Goal: Information Seeking & Learning: Learn about a topic

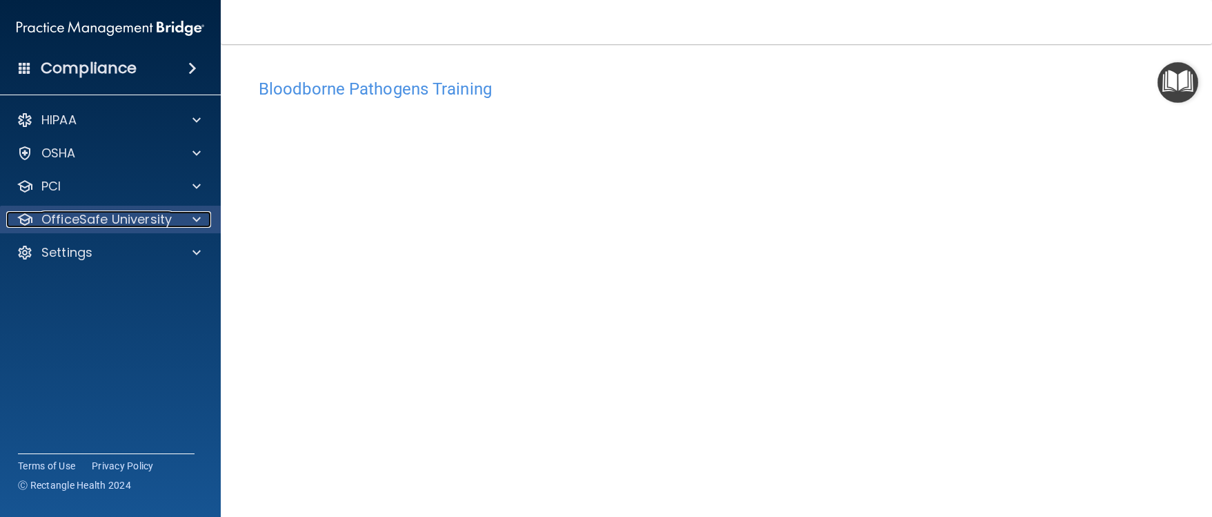
click at [196, 220] on span at bounding box center [197, 219] width 8 height 17
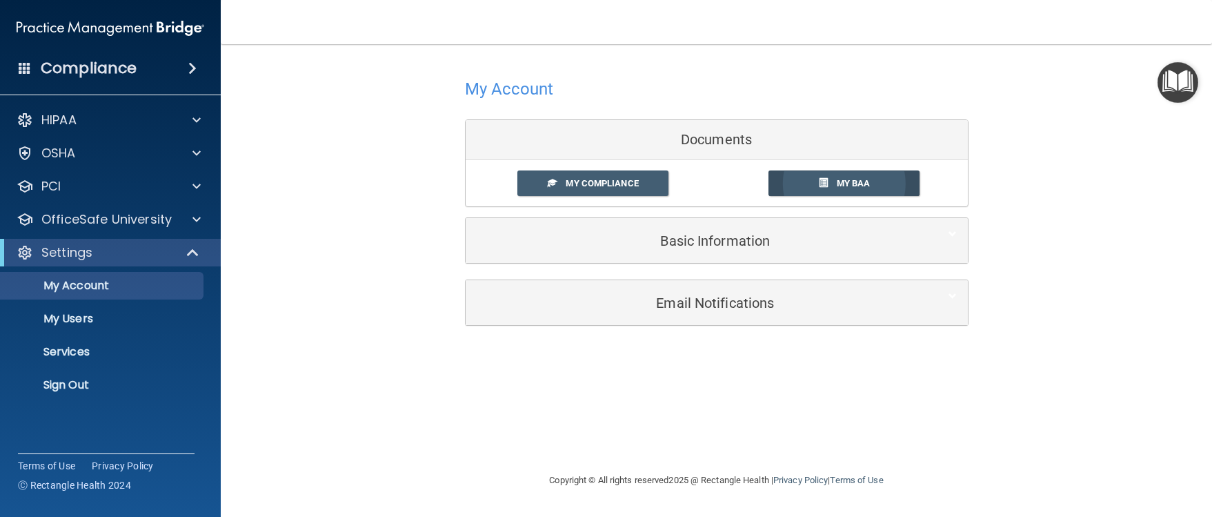
click at [849, 182] on span "My BAA" at bounding box center [854, 183] width 34 height 10
click at [193, 217] on div at bounding box center [194, 219] width 35 height 17
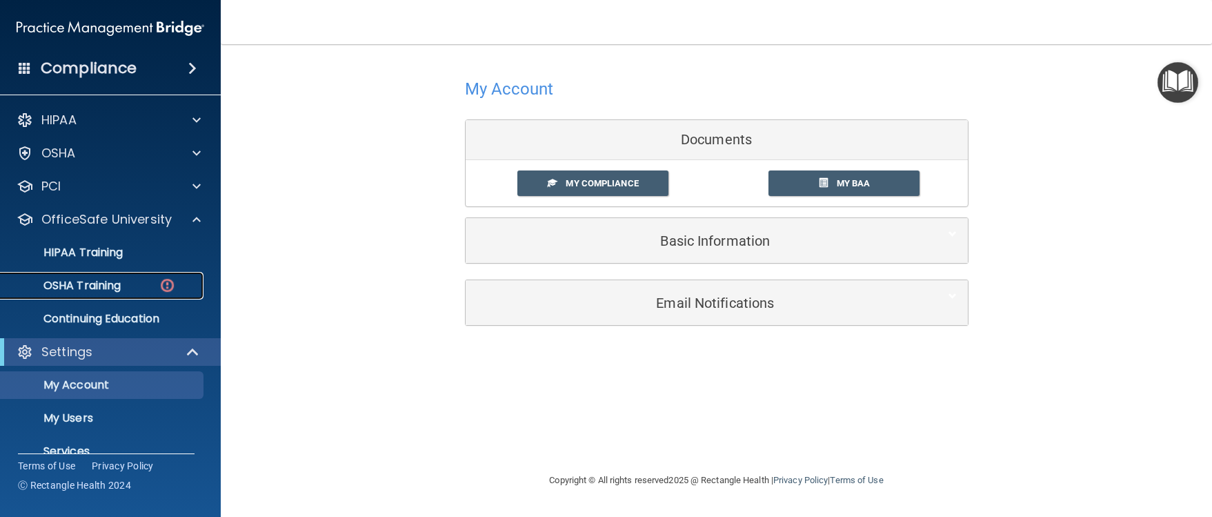
click at [110, 286] on p "OSHA Training" at bounding box center [65, 286] width 112 height 14
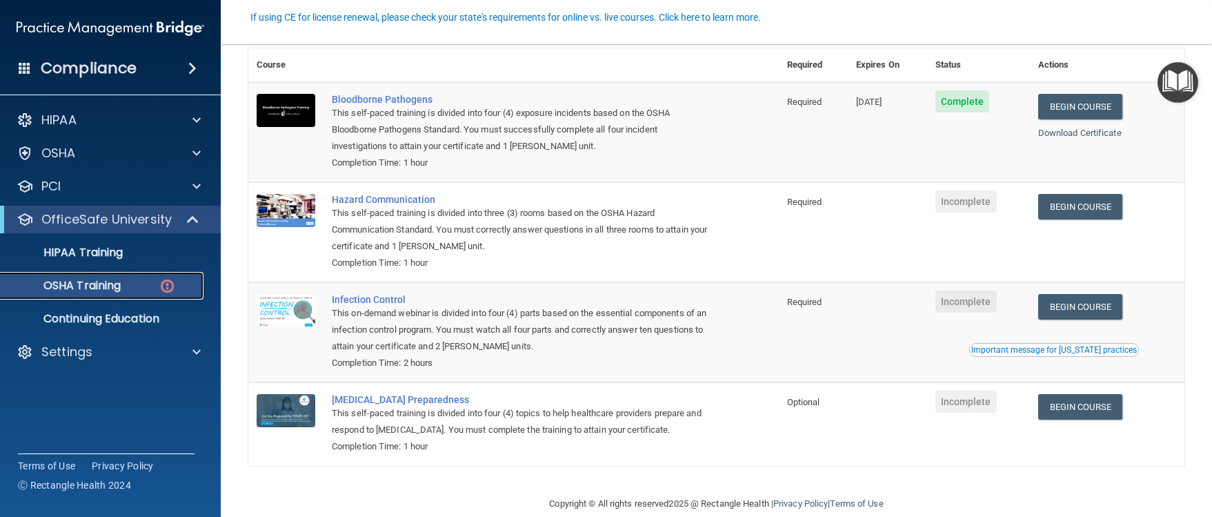
scroll to position [135, 0]
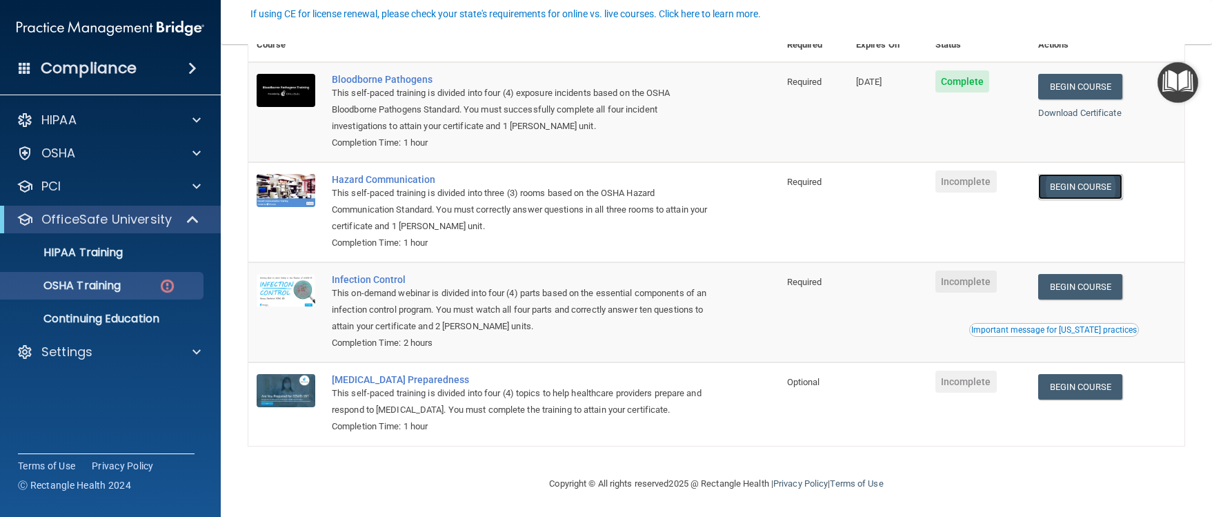
click at [1101, 180] on link "Begin Course" at bounding box center [1081, 187] width 84 height 26
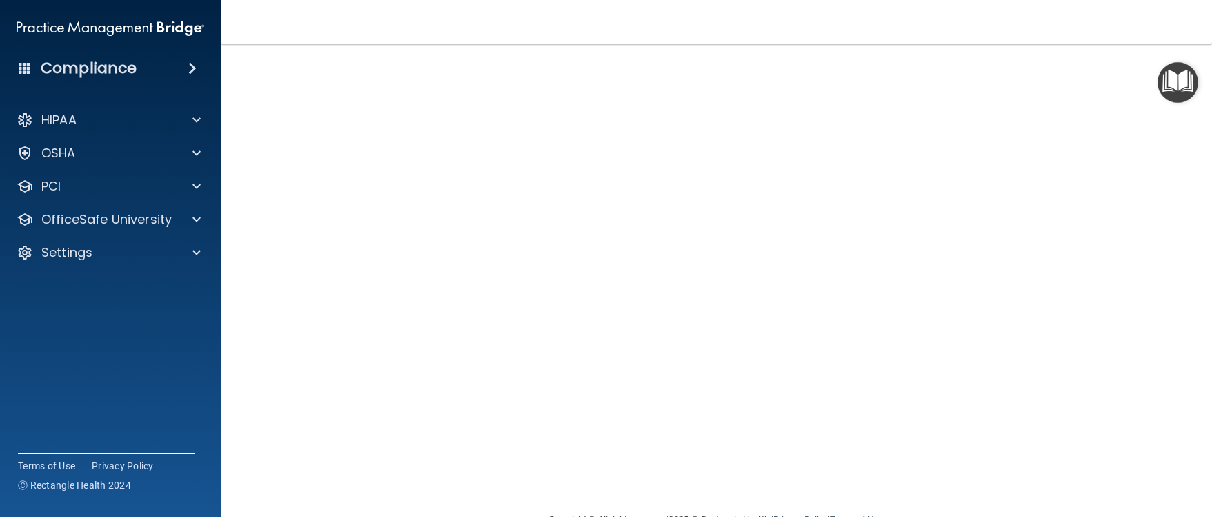
scroll to position [36, 0]
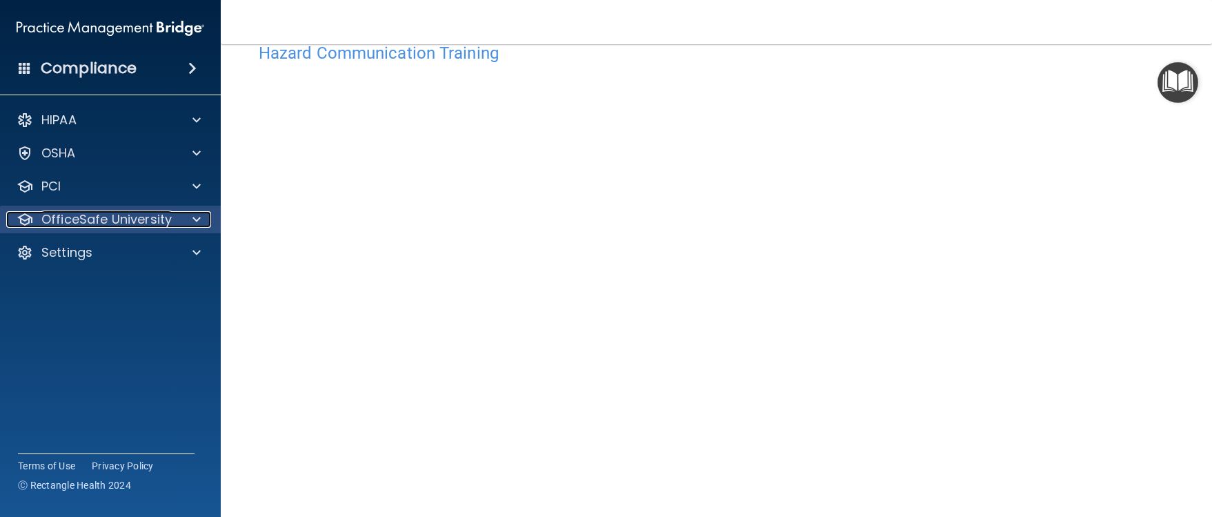
click at [195, 217] on span at bounding box center [197, 219] width 8 height 17
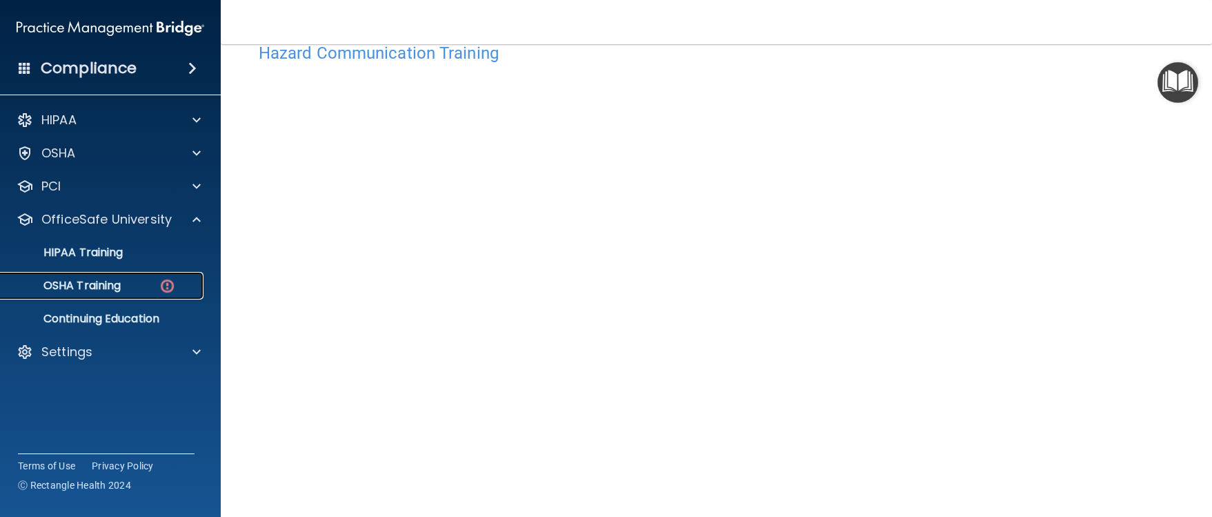
click at [86, 284] on p "OSHA Training" at bounding box center [65, 286] width 112 height 14
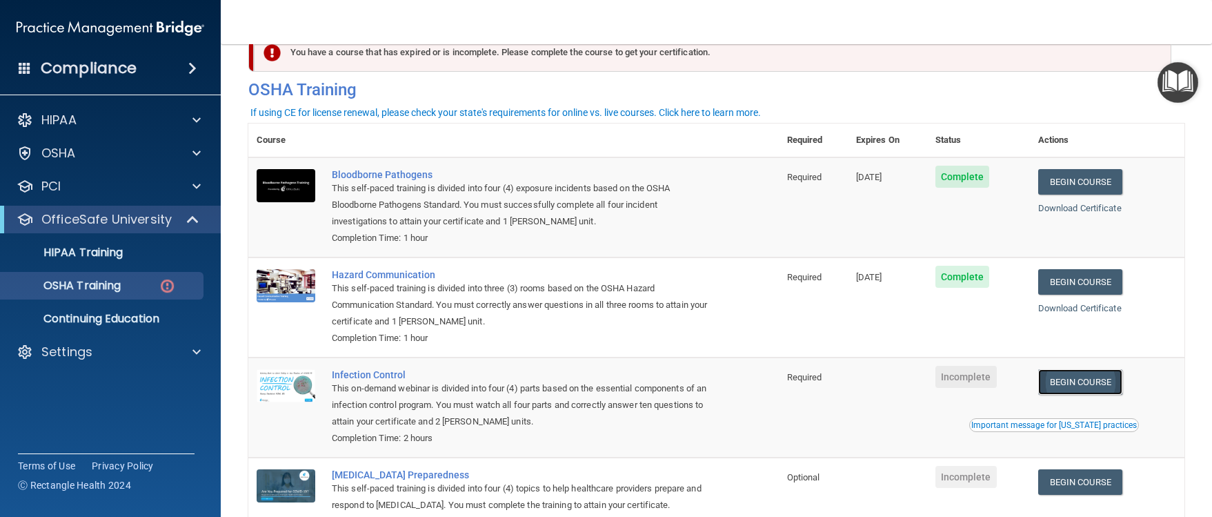
click at [1080, 382] on link "Begin Course" at bounding box center [1081, 382] width 84 height 26
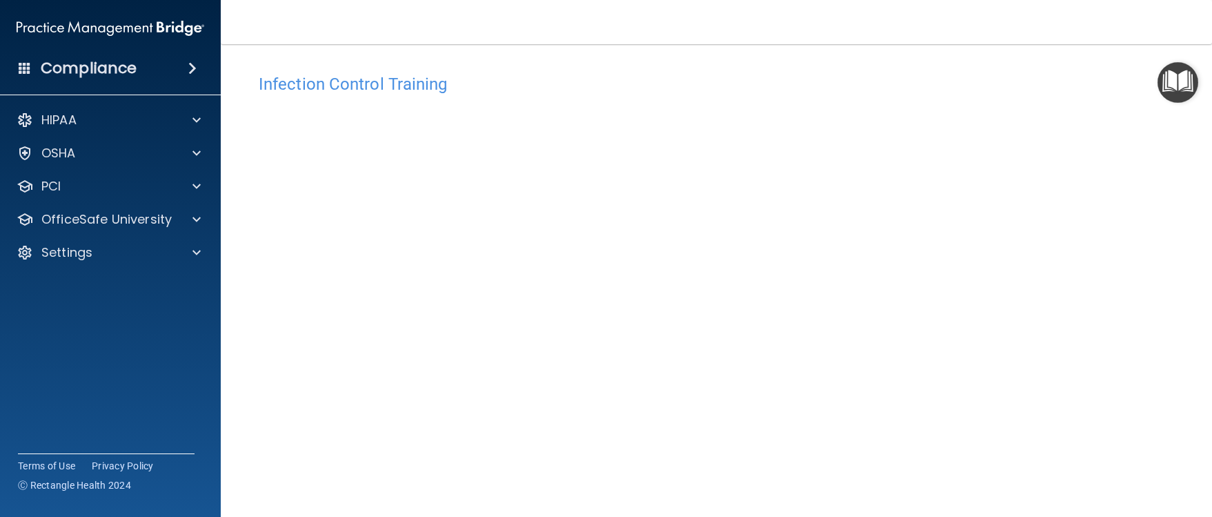
scroll to position [74, 0]
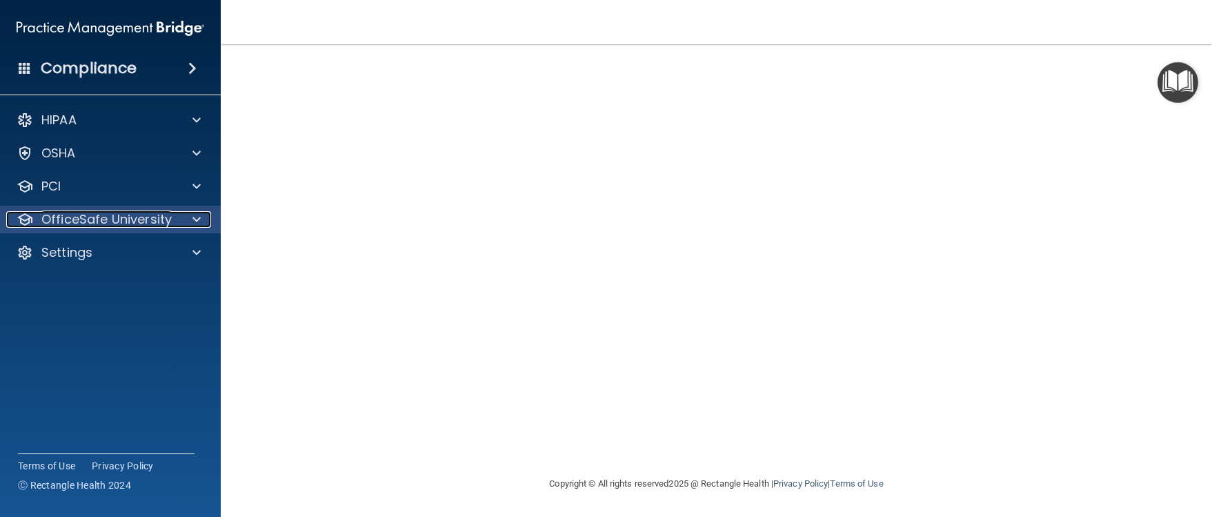
click at [197, 214] on span at bounding box center [197, 219] width 8 height 17
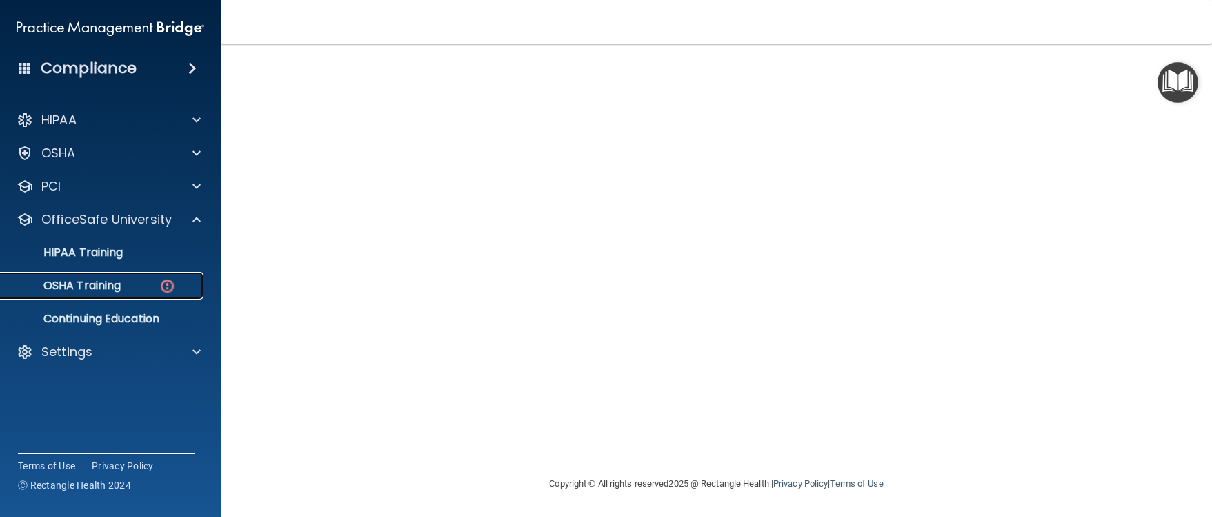
click at [110, 282] on p "OSHA Training" at bounding box center [65, 286] width 112 height 14
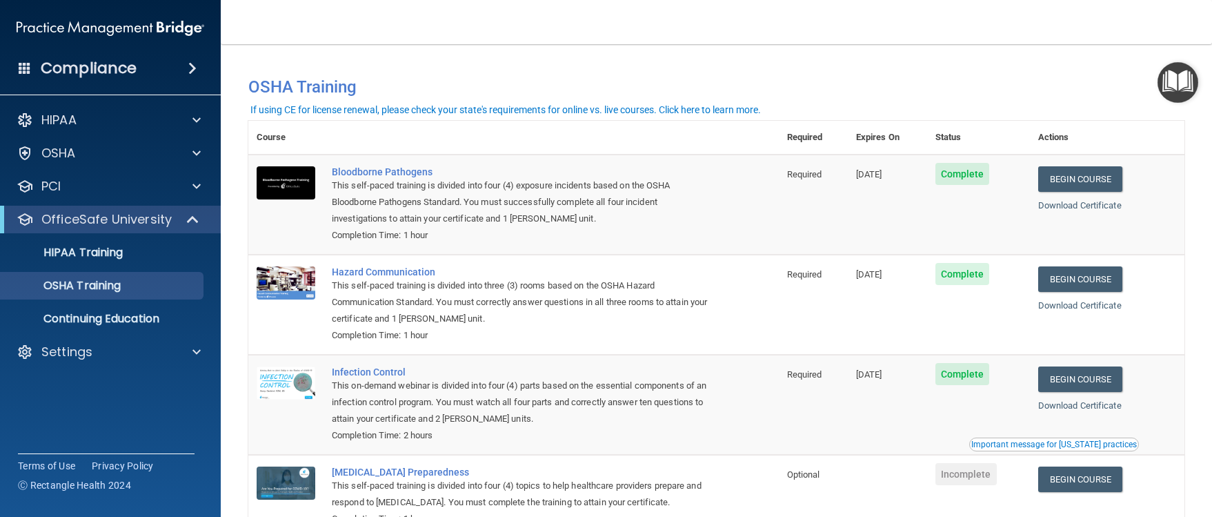
click at [1047, 445] on div "Important message for California practices" at bounding box center [1055, 444] width 166 height 8
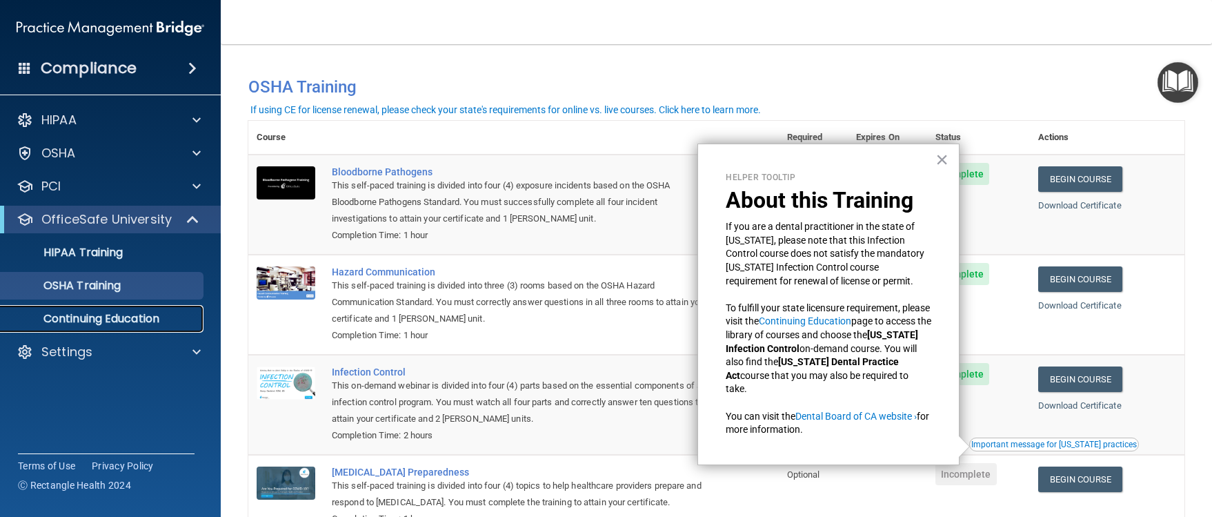
click at [136, 317] on p "Continuing Education" at bounding box center [103, 319] width 188 height 14
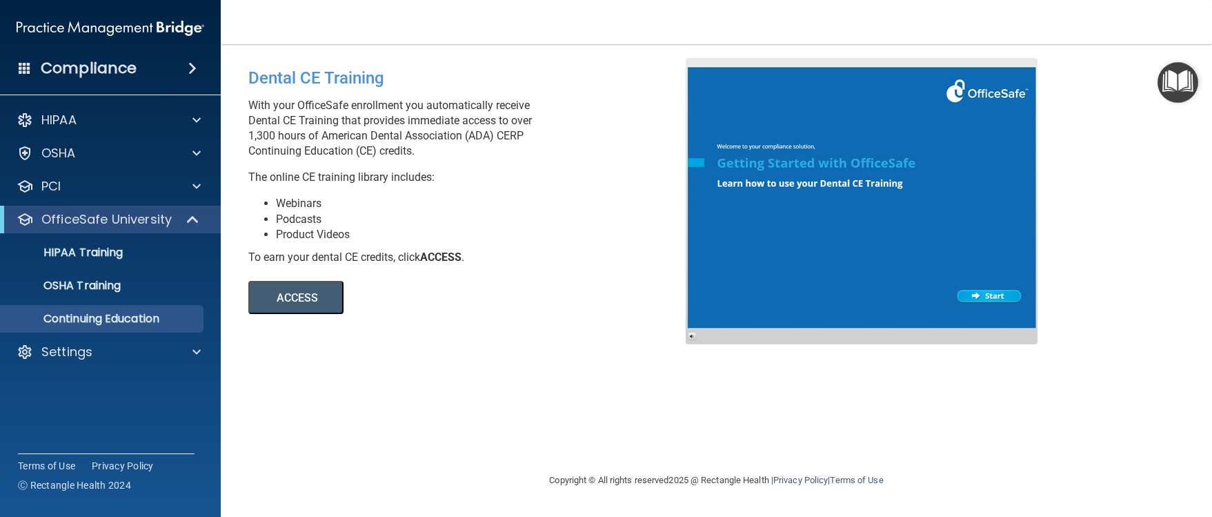
click at [284, 297] on button "ACCESS" at bounding box center [295, 297] width 95 height 33
click at [119, 286] on p "OSHA Training" at bounding box center [65, 286] width 112 height 14
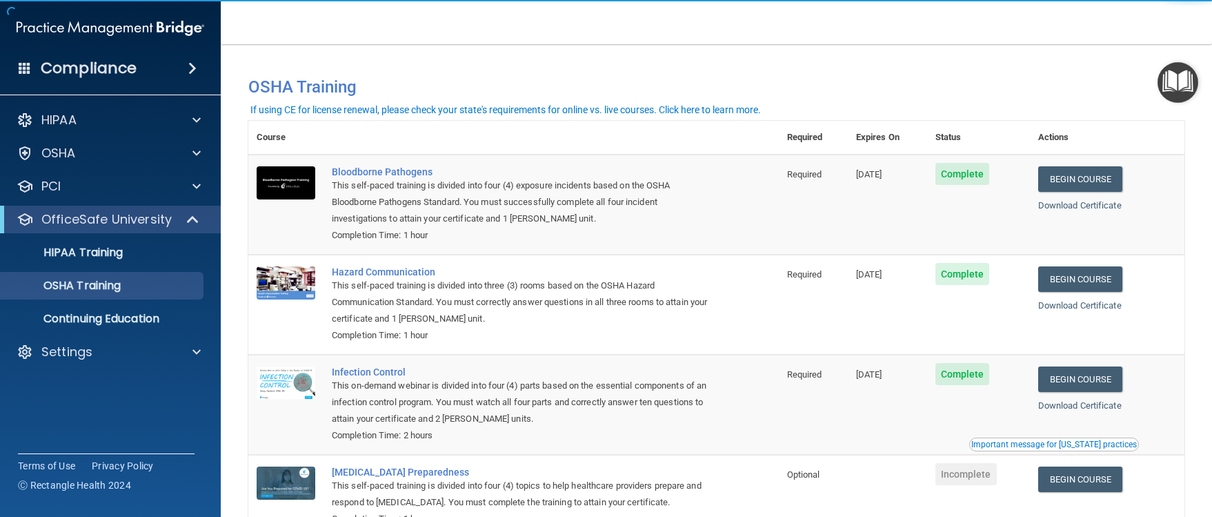
click at [1065, 444] on div "Important message for [US_STATE] practices" at bounding box center [1055, 444] width 166 height 8
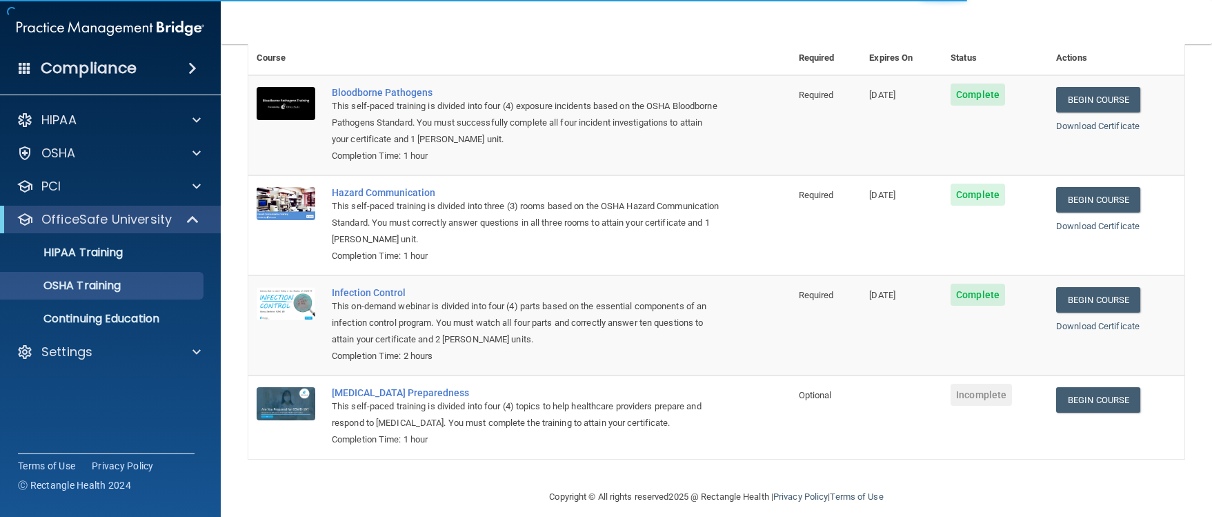
scroll to position [96, 0]
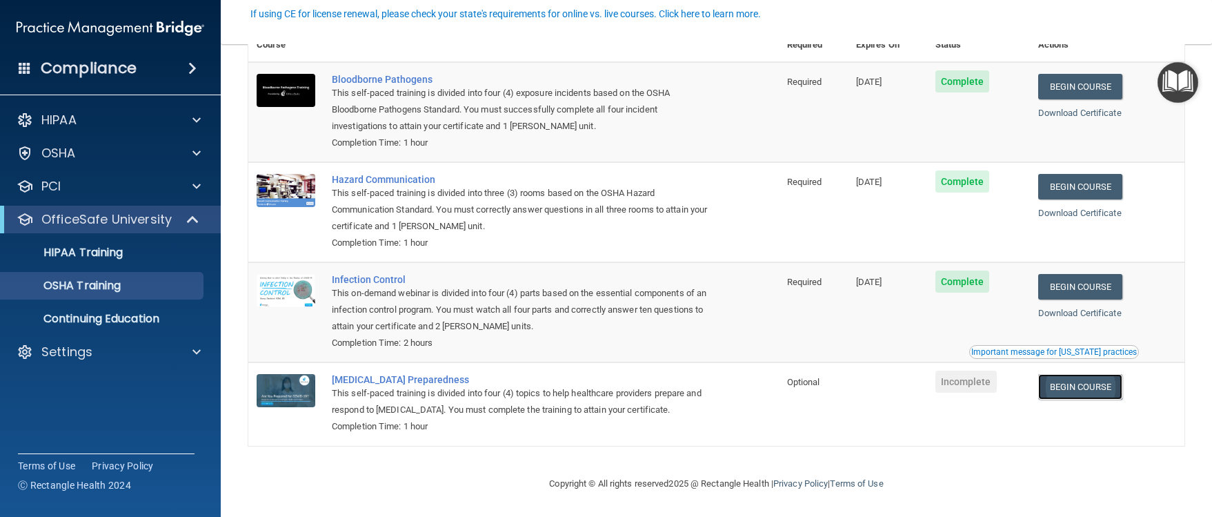
click at [1060, 382] on link "Begin Course" at bounding box center [1081, 387] width 84 height 26
